Goal: Book appointment/travel/reservation

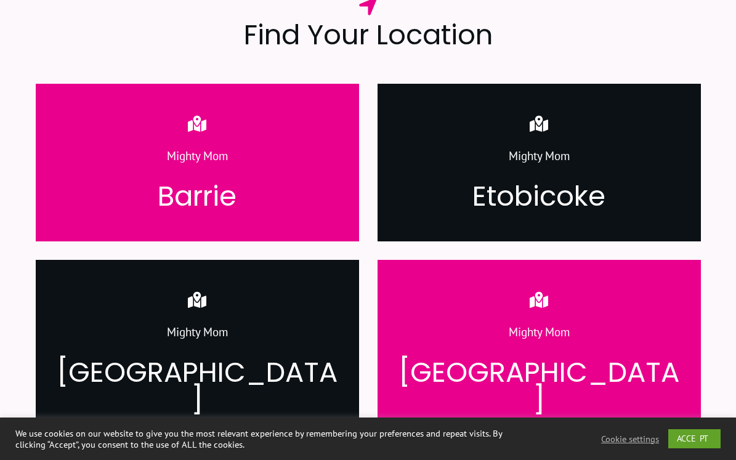
scroll to position [1628, 0]
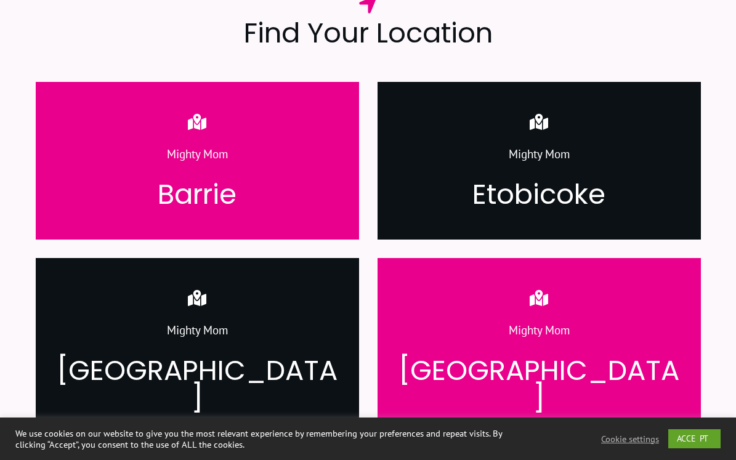
click at [531, 356] on h3 "[GEOGRAPHIC_DATA]" at bounding box center [538, 383] width 285 height 55
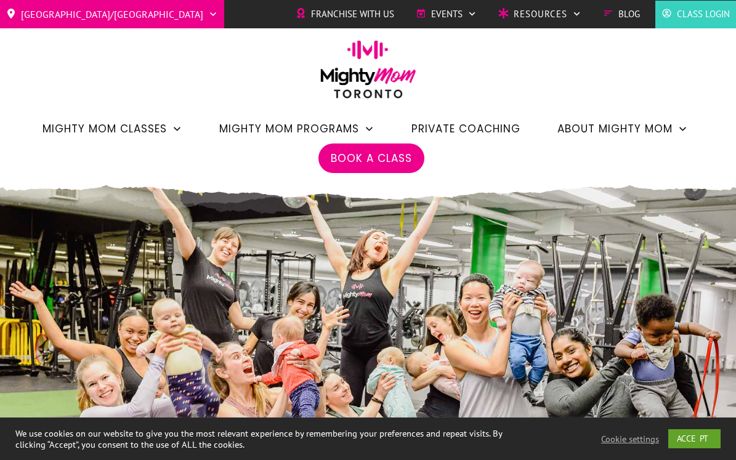
click at [374, 157] on span "Book a Class" at bounding box center [371, 158] width 81 height 21
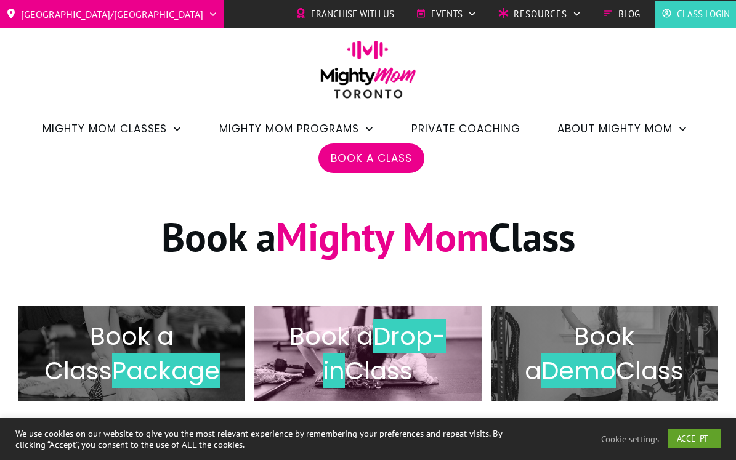
click at [404, 340] on span "Drop-in" at bounding box center [384, 353] width 123 height 69
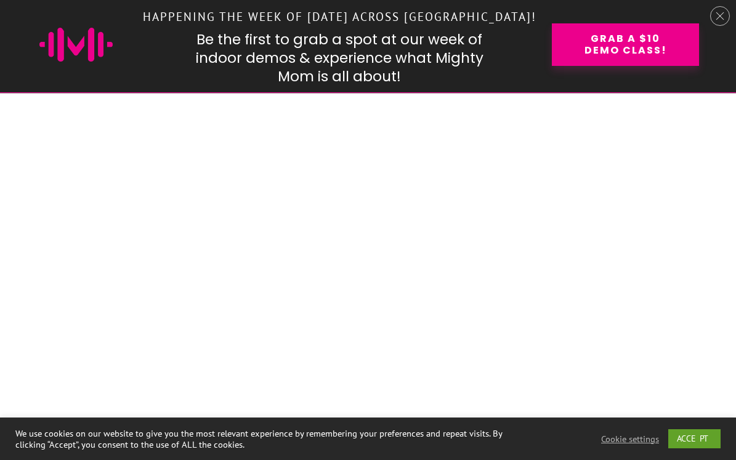
scroll to position [1535, 0]
